Goal: Find specific page/section

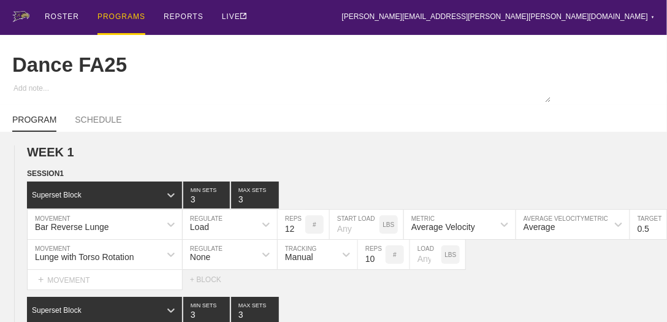
click at [132, 15] on div "PROGRAMS" at bounding box center [122, 17] width 48 height 35
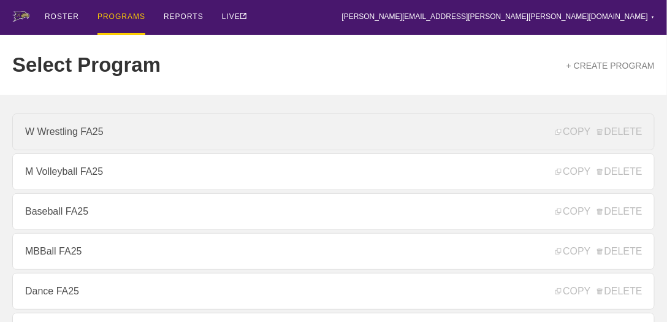
click at [103, 132] on link "W Wrestling FA25" at bounding box center [333, 131] width 643 height 37
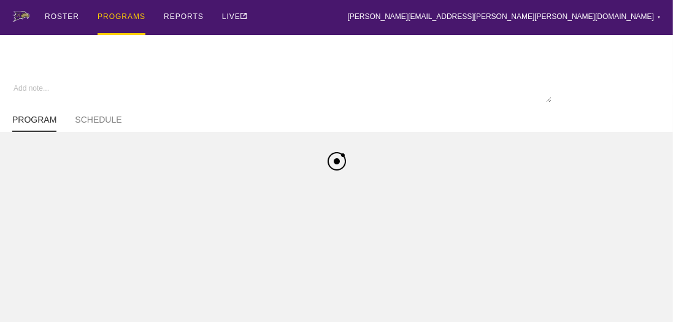
type textarea "x"
type input "W Wrestling FA25"
